Goal: Find specific page/section: Find specific page/section

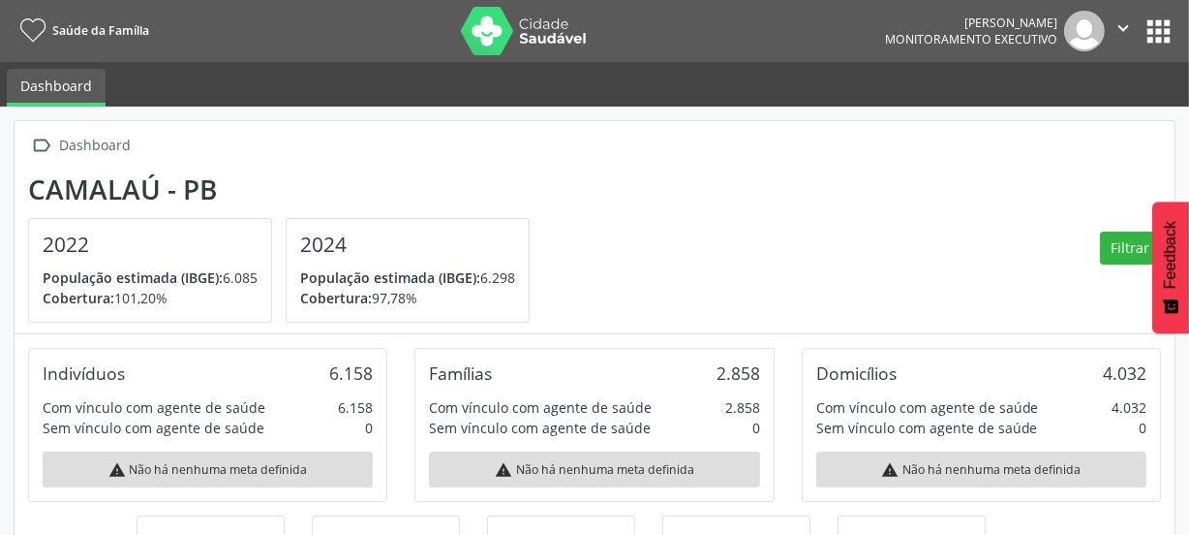
scroll to position [320, 387]
click at [1149, 30] on button "apps" at bounding box center [1159, 32] width 34 height 34
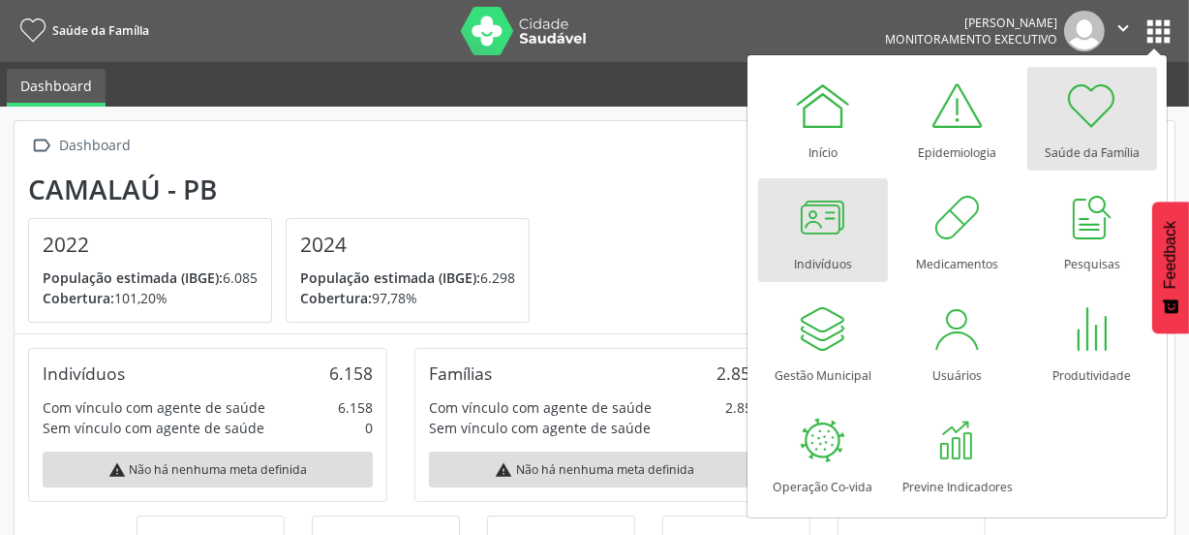
click at [814, 241] on div at bounding box center [823, 217] width 58 height 58
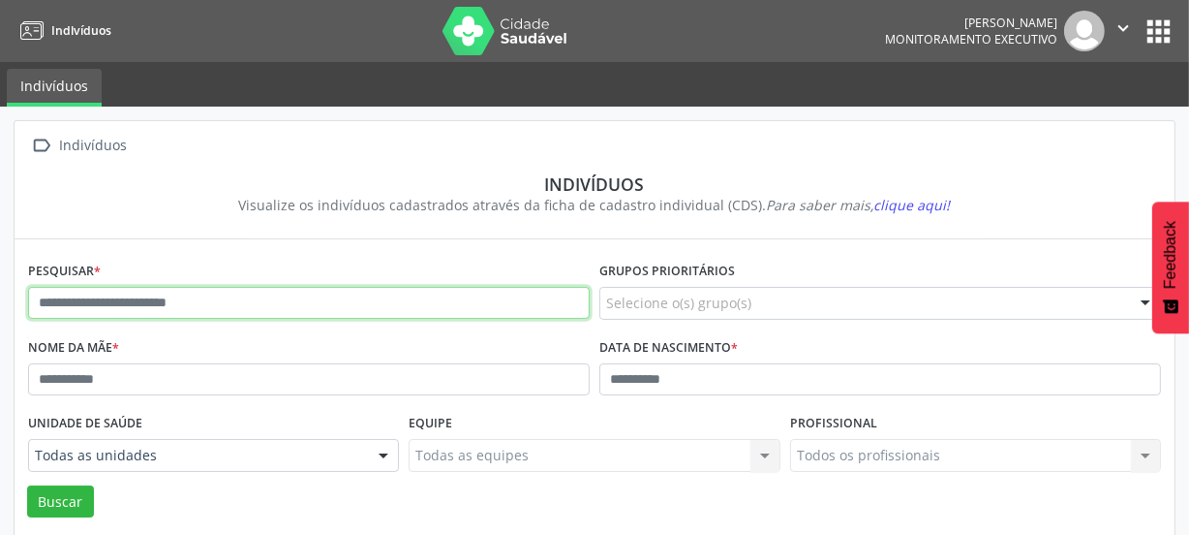
click at [176, 297] on input "text" at bounding box center [309, 303] width 562 height 33
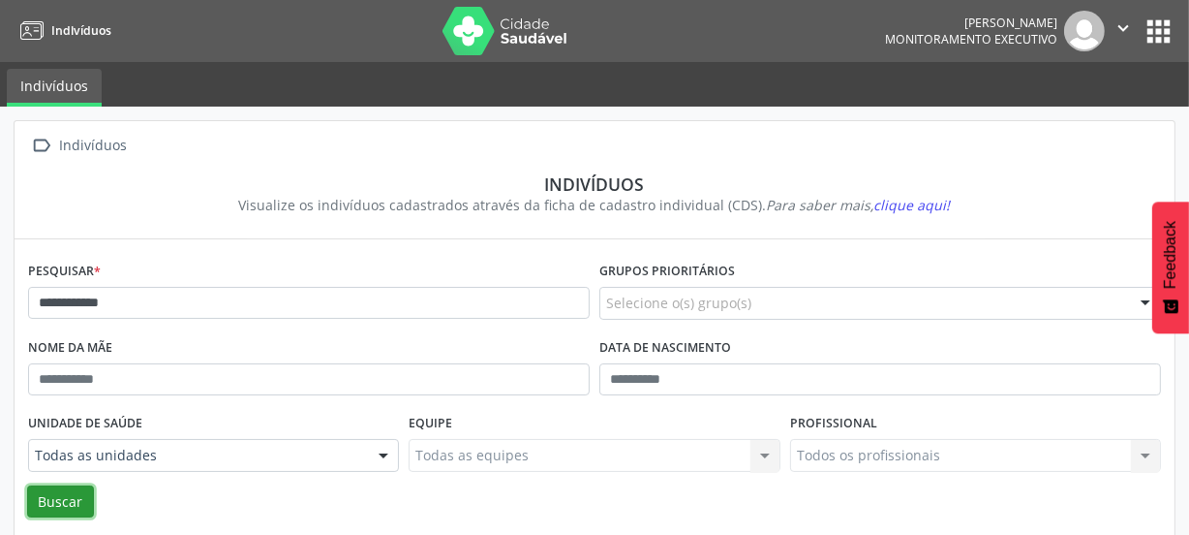
click at [72, 502] on button "Buscar" at bounding box center [60, 501] width 67 height 33
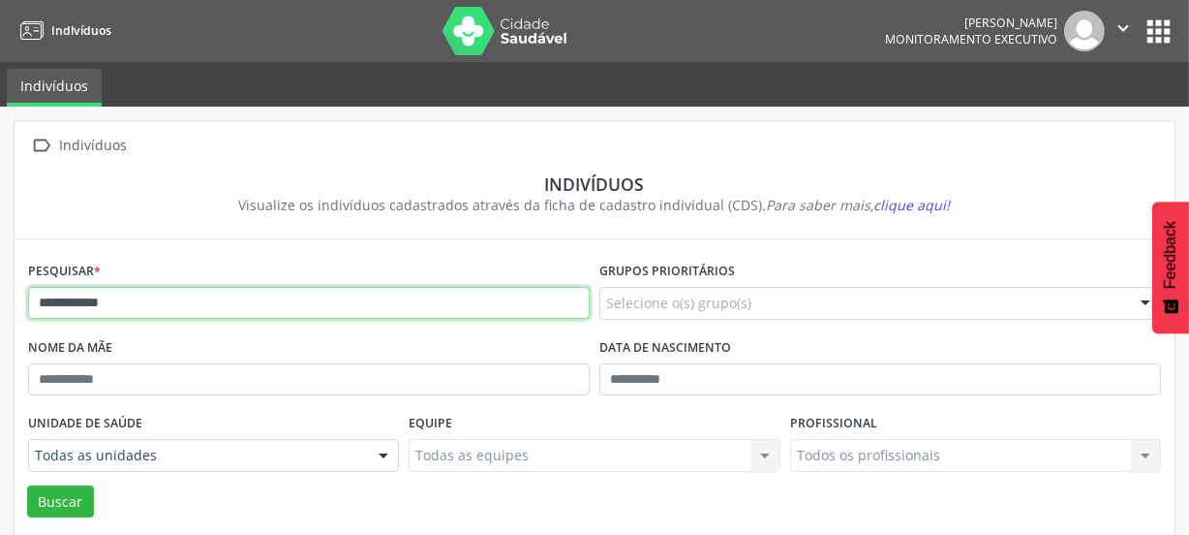
click at [138, 296] on input "**********" at bounding box center [309, 303] width 562 height 33
type input "*"
type input "**********"
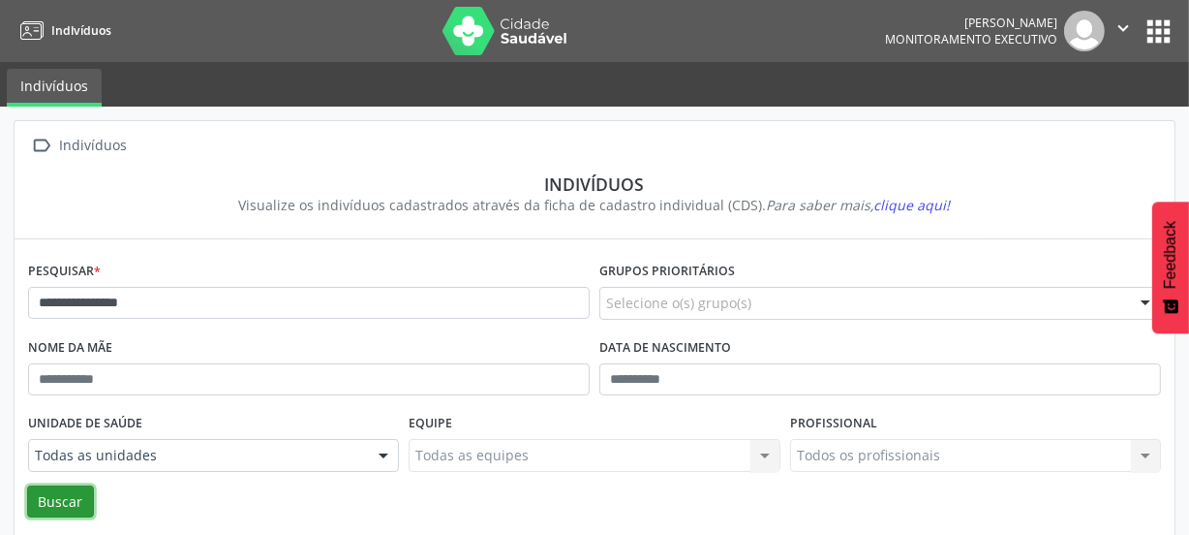
click at [69, 494] on button "Buscar" at bounding box center [60, 501] width 67 height 33
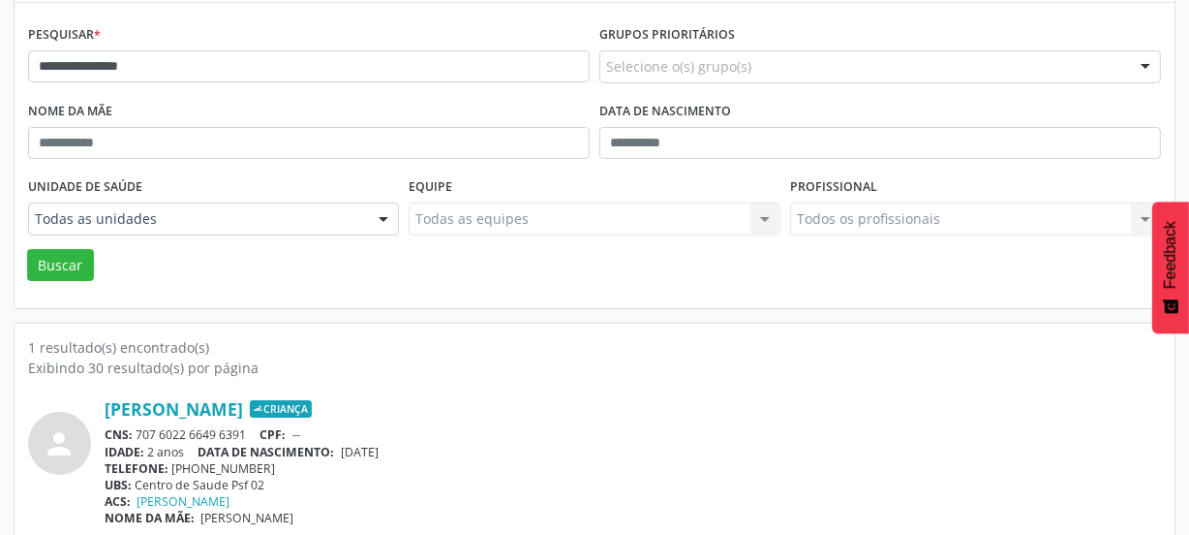
scroll to position [254, 0]
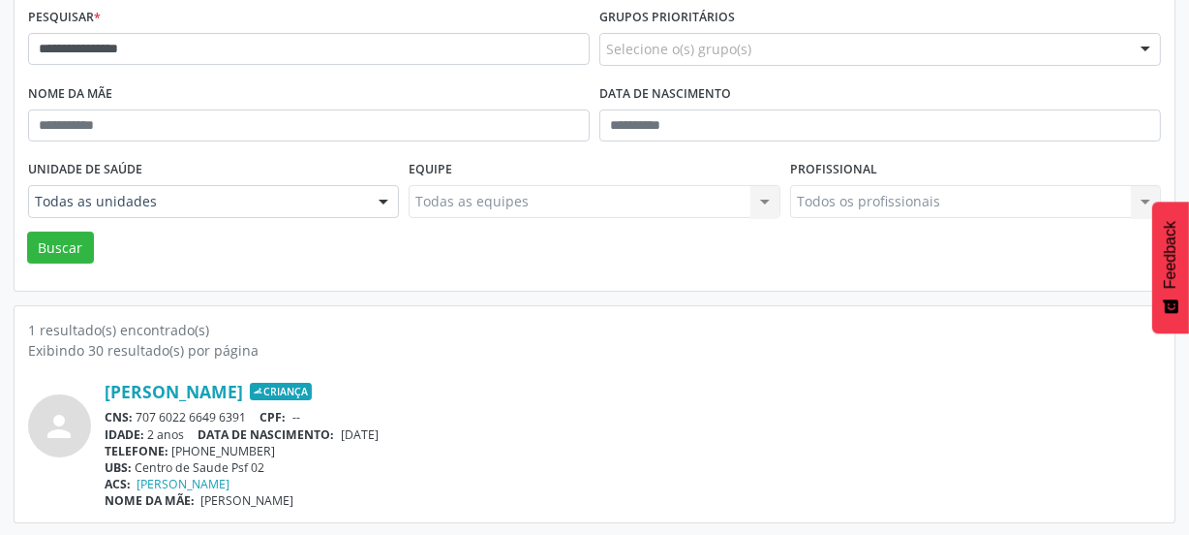
click at [339, 454] on div "TELEFONE: [PHONE_NUMBER]" at bounding box center [633, 451] width 1057 height 16
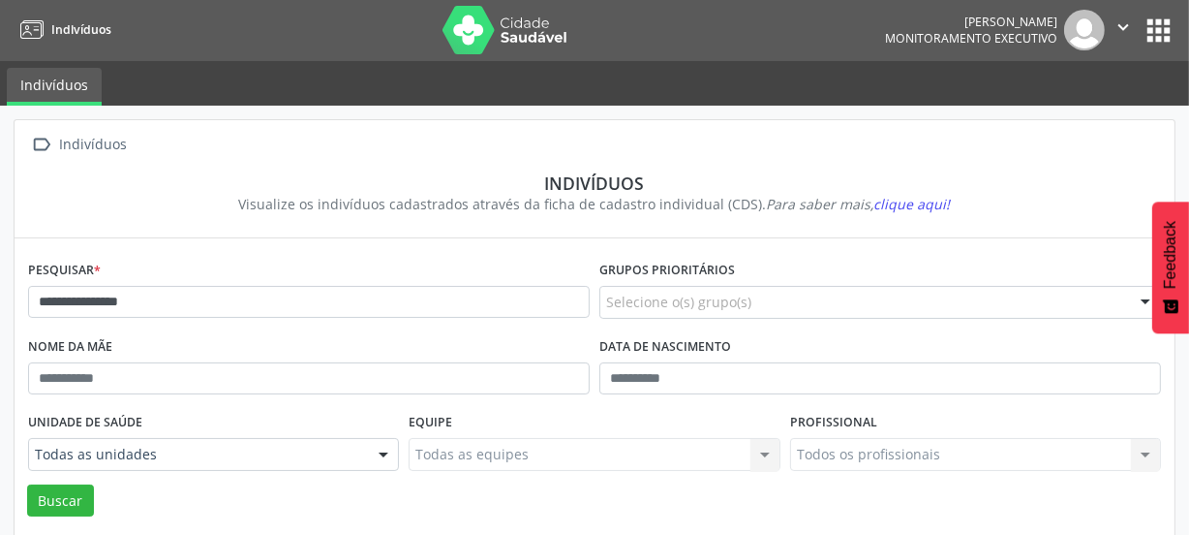
scroll to position [0, 0]
